Goal: Task Accomplishment & Management: Manage account settings

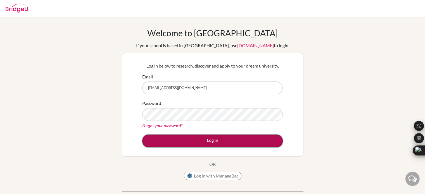
click at [227, 135] on button "Log in" at bounding box center [212, 141] width 141 height 13
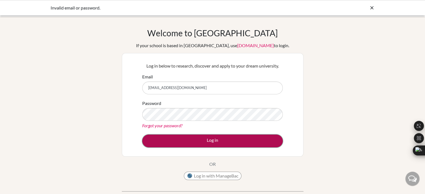
click at [210, 141] on button "Log in" at bounding box center [212, 141] width 141 height 13
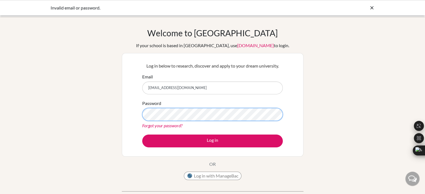
click at [142, 135] on button "Log in" at bounding box center [212, 141] width 141 height 13
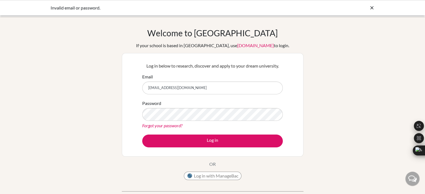
click at [209, 88] on input "iriasvaleria07@gmail.com" at bounding box center [212, 88] width 141 height 13
type input "i"
type input "[EMAIL_ADDRESS][DOMAIN_NAME]"
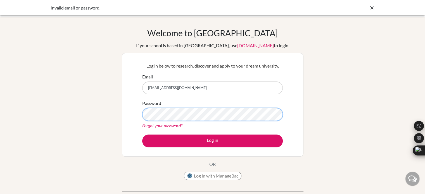
click at [142, 135] on button "Log in" at bounding box center [212, 141] width 141 height 13
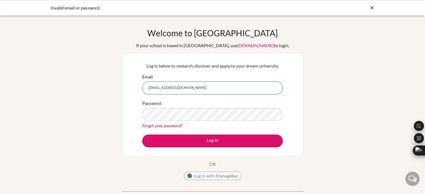
click at [197, 91] on input "[EMAIL_ADDRESS][DOMAIN_NAME]" at bounding box center [212, 88] width 141 height 13
click at [164, 88] on input "[EMAIL_ADDRESS][DOMAIN_NAME]" at bounding box center [212, 88] width 141 height 13
type input "[EMAIL_ADDRESS][DOMAIN_NAME]"
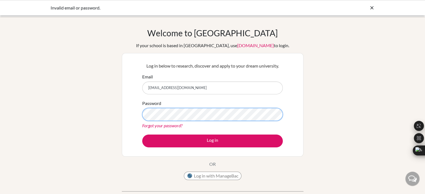
click at [142, 135] on button "Log in" at bounding box center [212, 141] width 141 height 13
